Goal: Check status: Check status

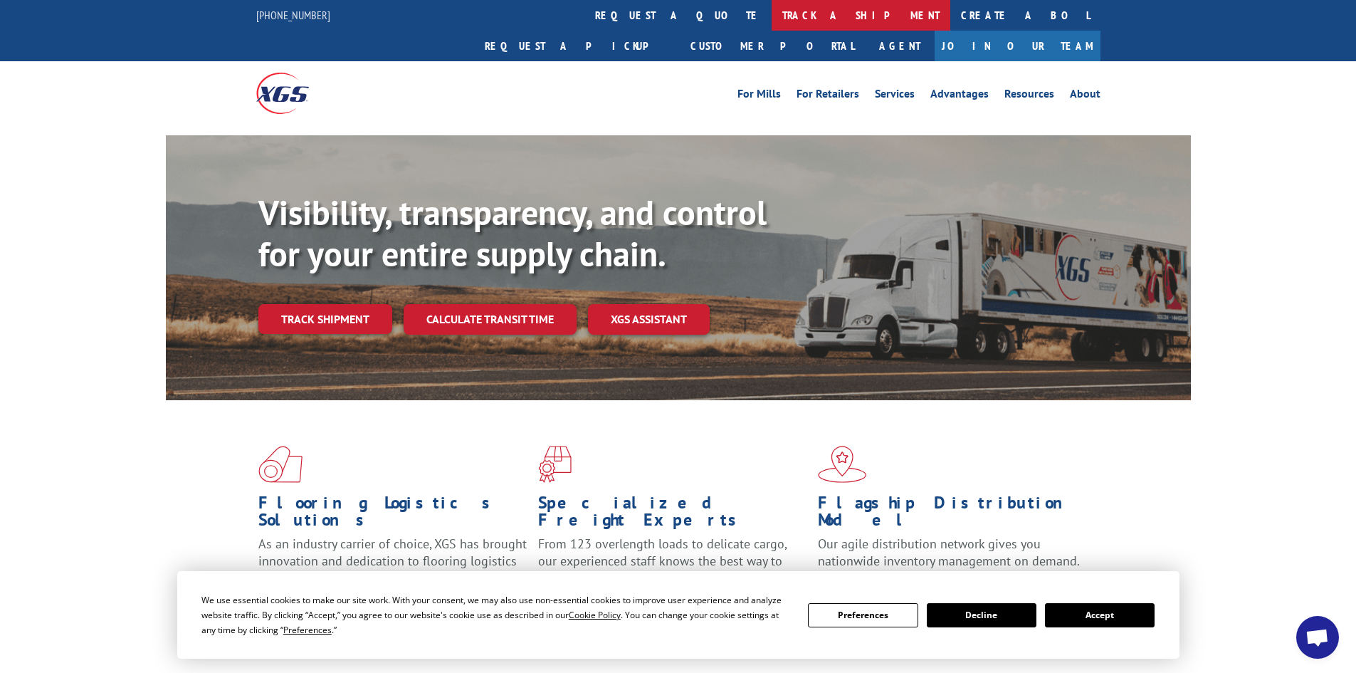
click at [772, 13] on link "track a shipment" at bounding box center [861, 15] width 179 height 31
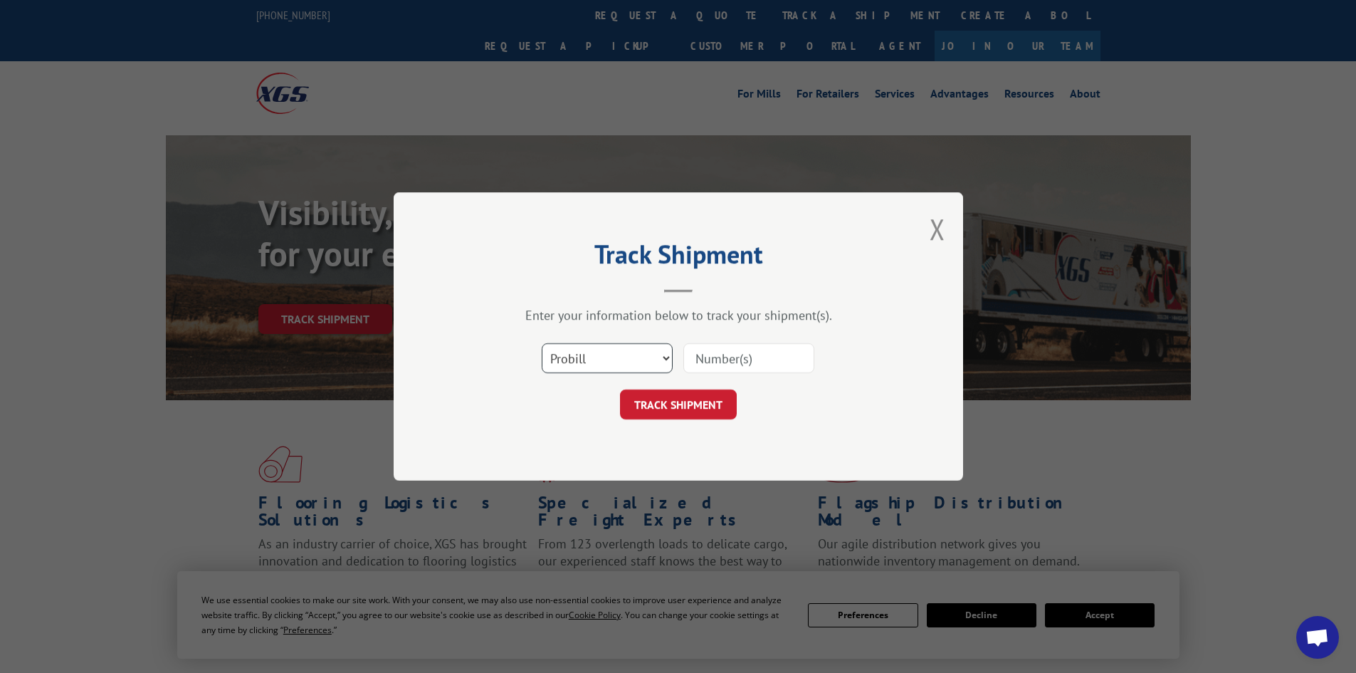
click at [594, 358] on select "Select category... Probill BOL PO" at bounding box center [607, 358] width 131 height 30
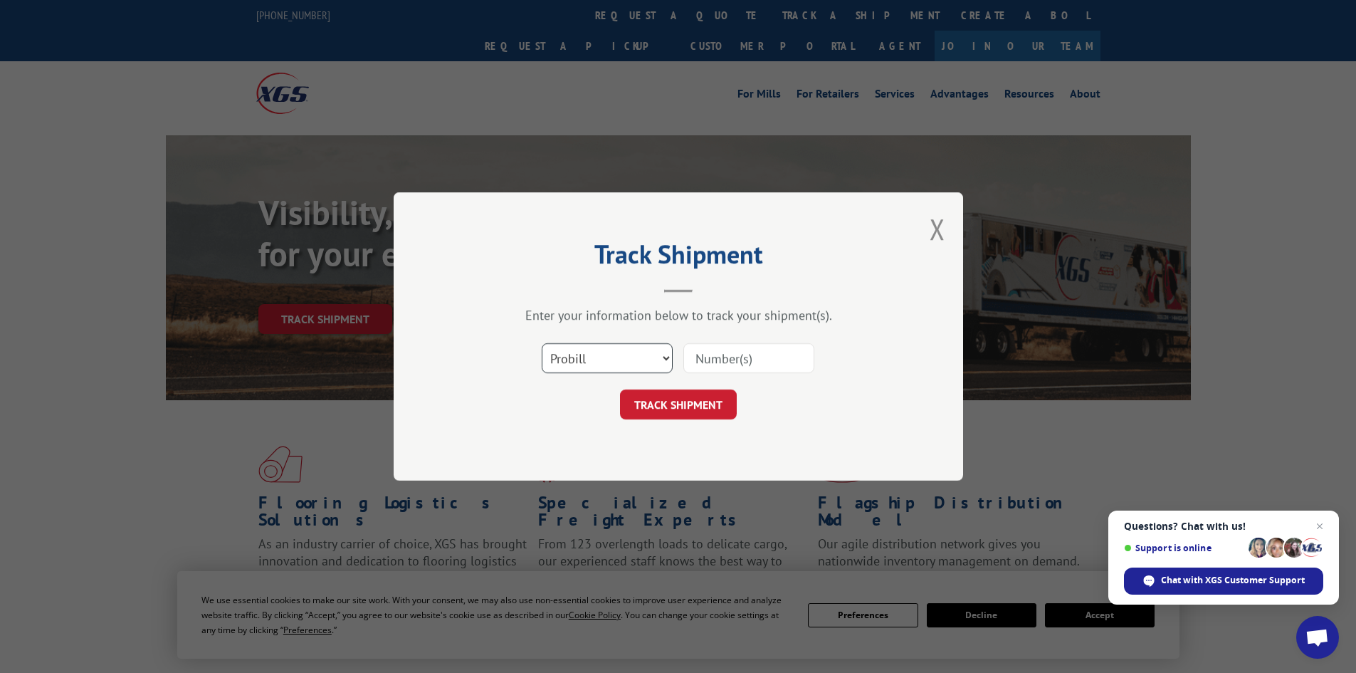
select select "po"
click at [542, 343] on select "Select category... Probill BOL PO" at bounding box center [607, 358] width 131 height 30
click at [1322, 526] on span "Close chat" at bounding box center [1320, 526] width 18 height 18
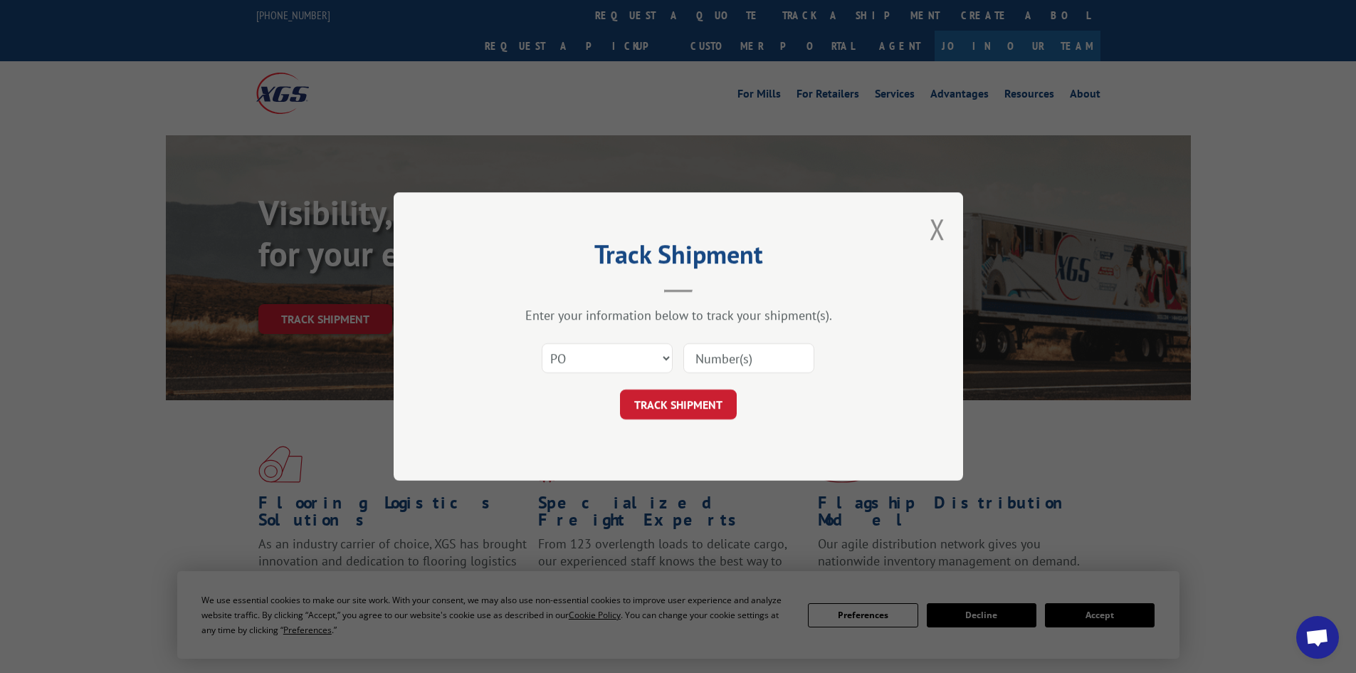
click at [740, 357] on input at bounding box center [748, 358] width 131 height 30
type input "52534084"
click button "TRACK SHIPMENT" at bounding box center [678, 404] width 117 height 30
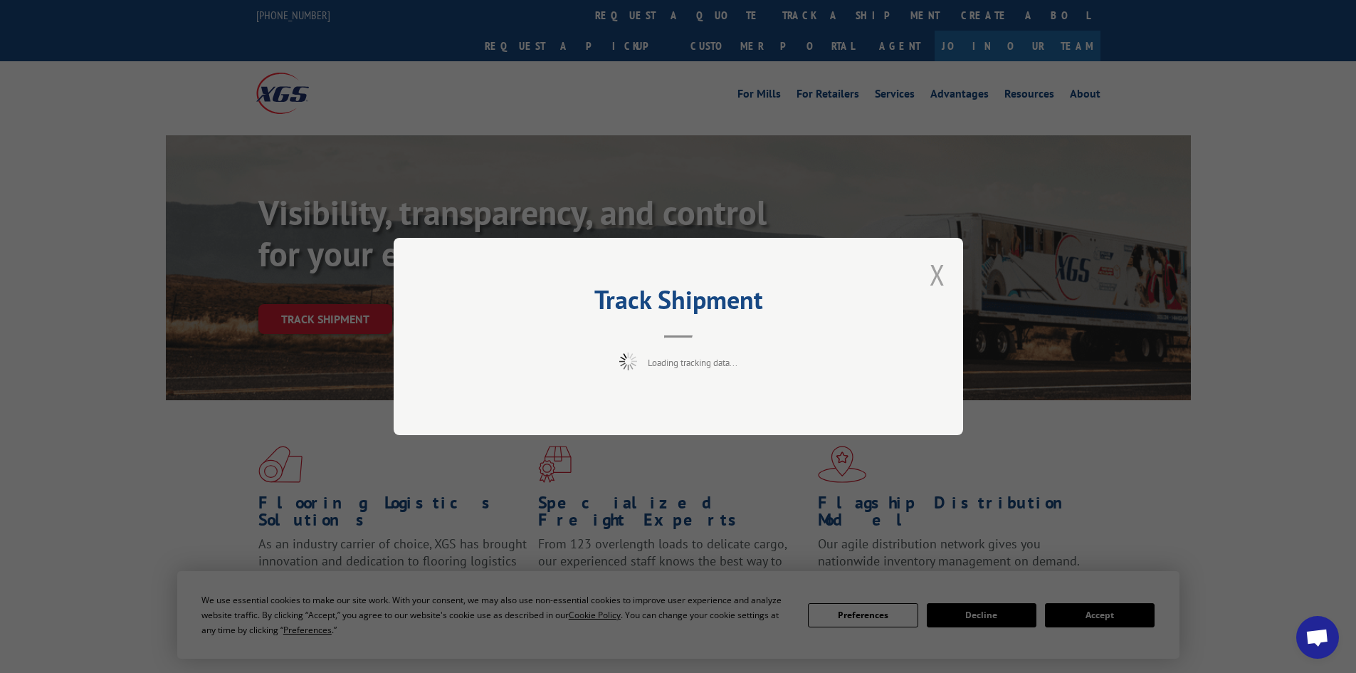
drag, startPoint x: 941, startPoint y: 300, endPoint x: 944, endPoint y: 293, distance: 8.3
click at [940, 297] on div "Track Shipment Loading tracking data..." at bounding box center [678, 336] width 569 height 197
click at [943, 278] on button "Close modal" at bounding box center [938, 275] width 16 height 38
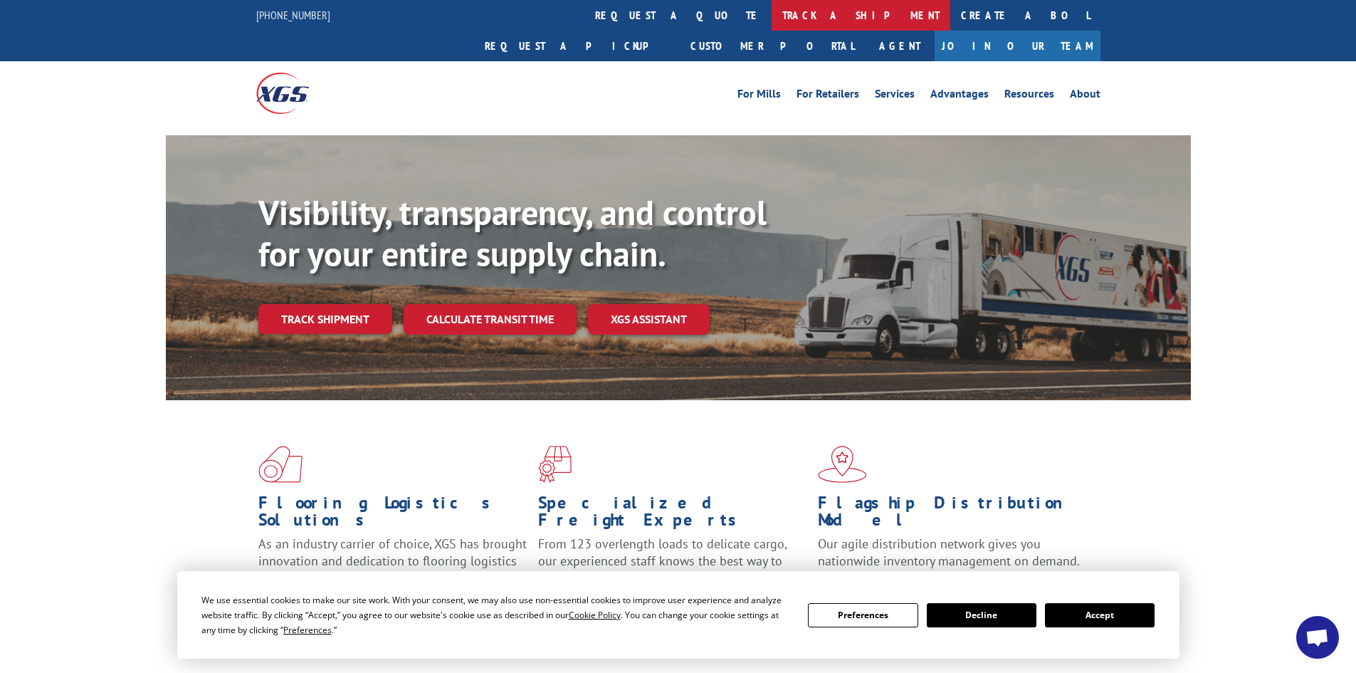
click at [772, 14] on link "track a shipment" at bounding box center [861, 15] width 179 height 31
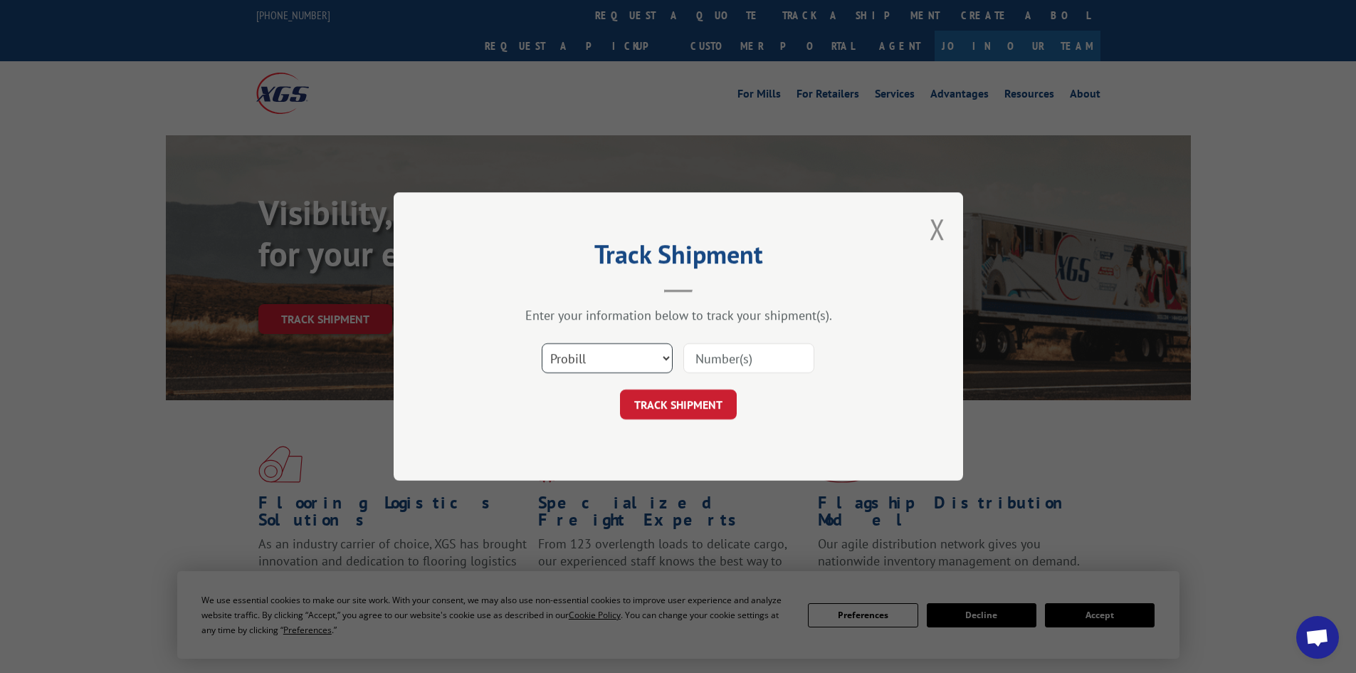
click at [556, 354] on select "Select category... Probill BOL PO" at bounding box center [607, 358] width 131 height 30
select select "bol"
click at [542, 343] on select "Select category... Probill BOL PO" at bounding box center [607, 358] width 131 height 30
click at [704, 354] on input at bounding box center [748, 358] width 131 height 30
paste input "7003951"
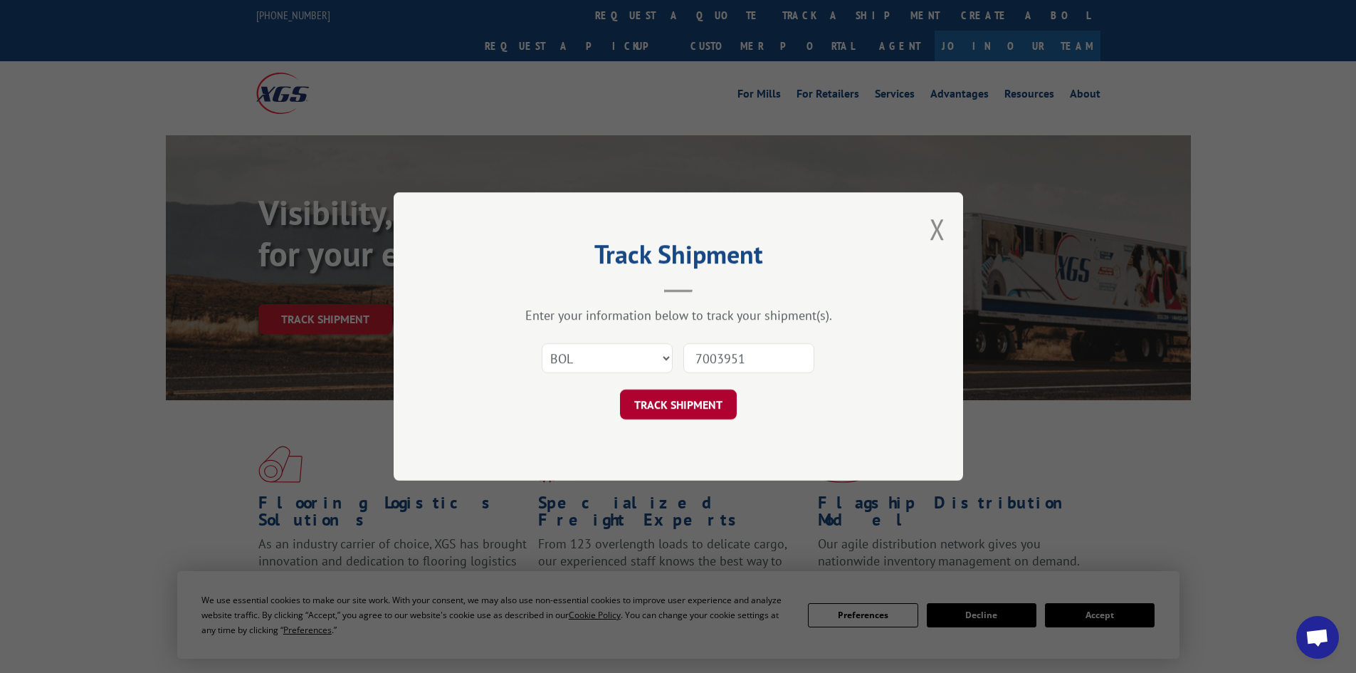
type input "7003951"
click at [708, 406] on button "TRACK SHIPMENT" at bounding box center [678, 404] width 117 height 30
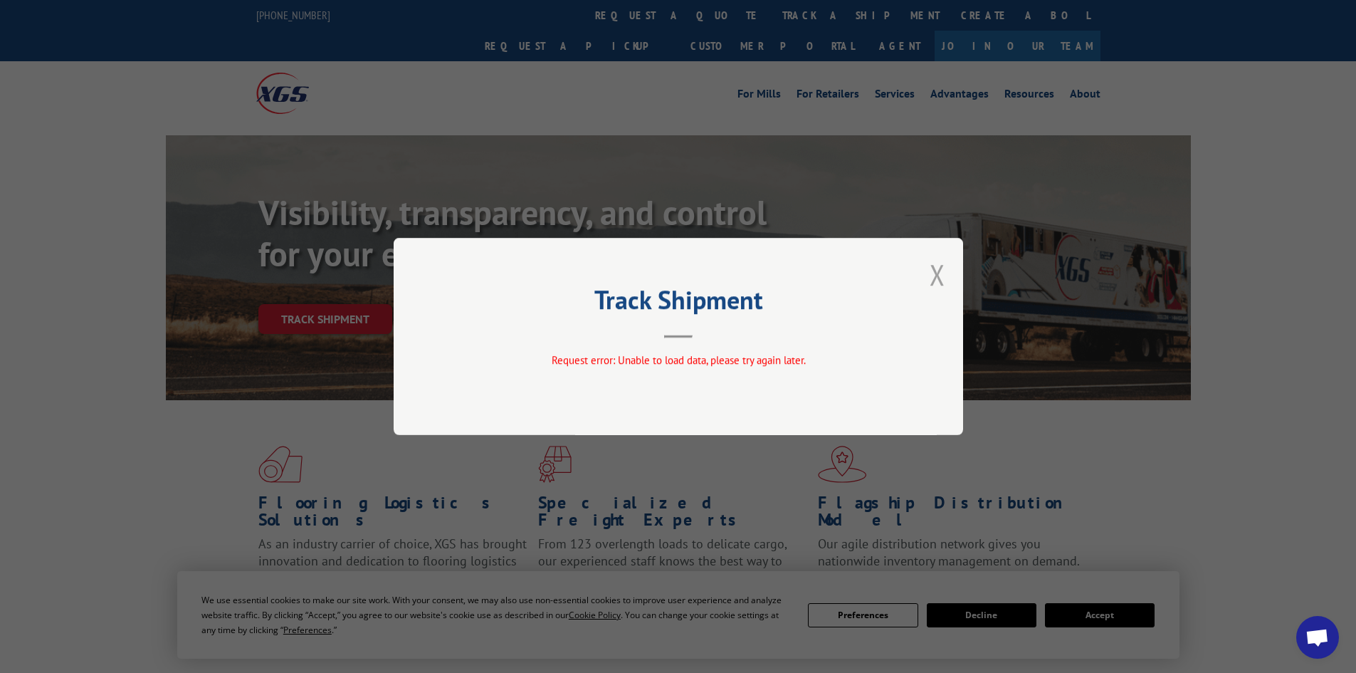
drag, startPoint x: 940, startPoint y: 275, endPoint x: 923, endPoint y: 223, distance: 54.7
click at [940, 270] on button "Close modal" at bounding box center [938, 275] width 16 height 38
